Goal: Task Accomplishment & Management: Manage account settings

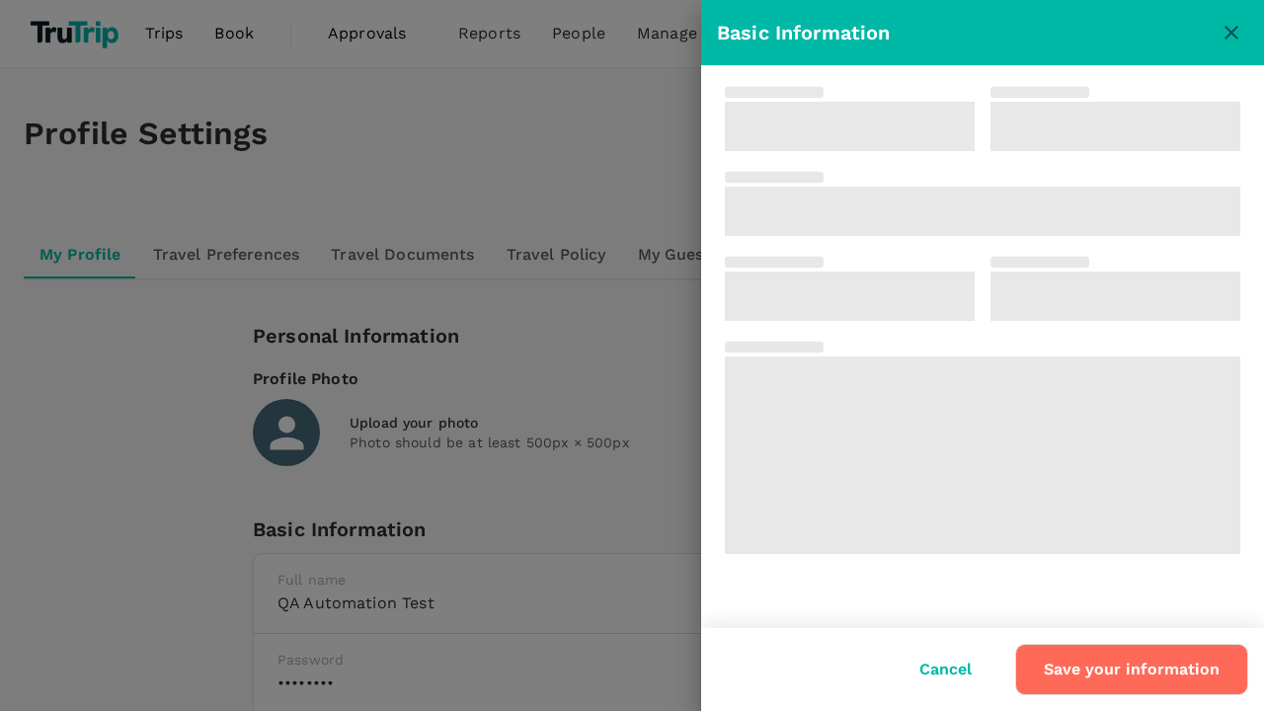
click at [1133, 669] on button "Save your information" at bounding box center [1131, 669] width 233 height 51
type input "QA Automation"
type input "Test"
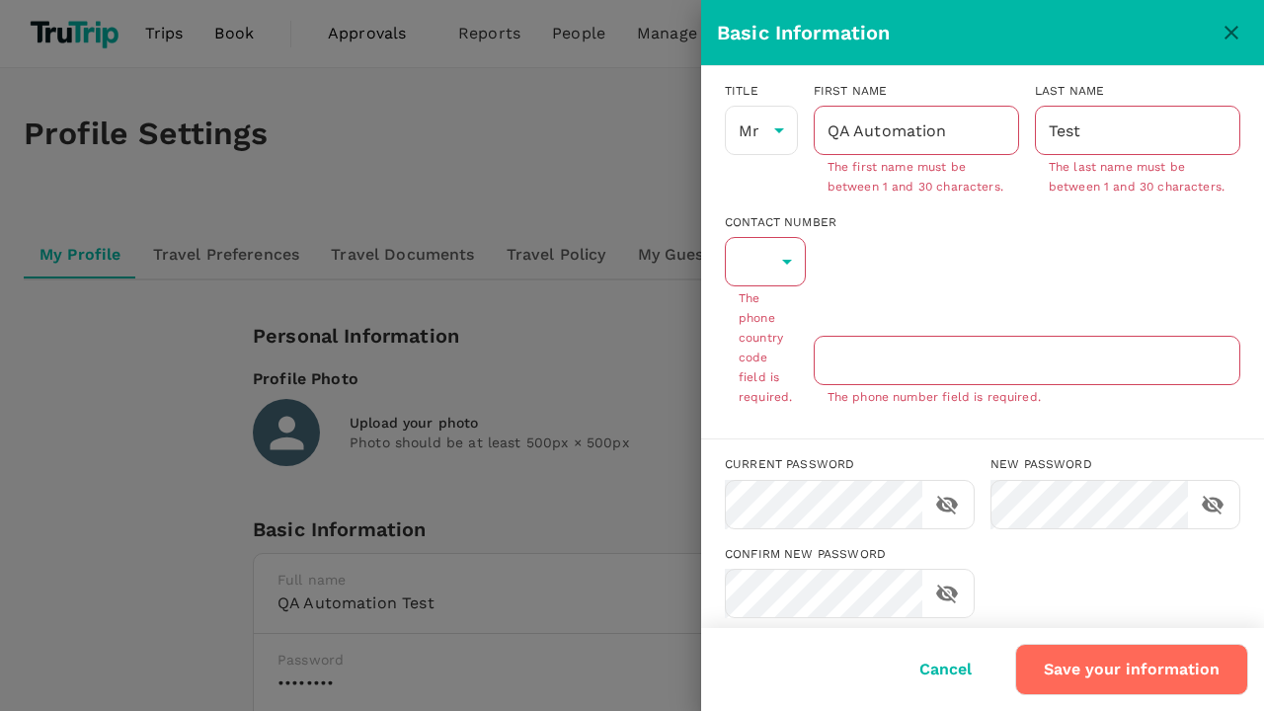
type input "62"
type input "8888888888"
